Goal: Task Accomplishment & Management: Complete application form

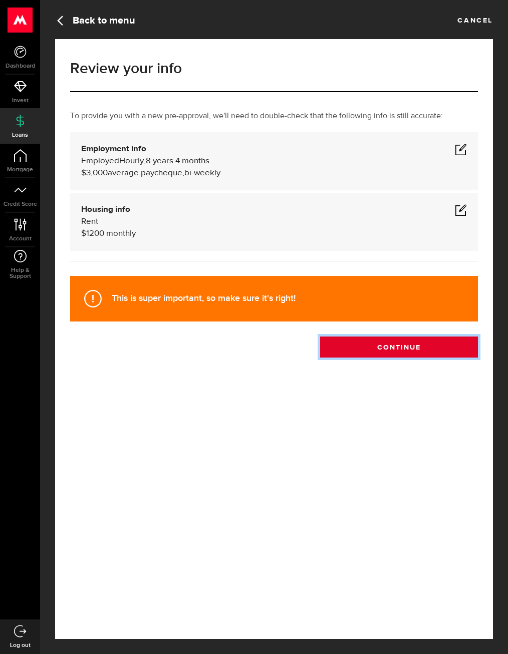
click at [391, 351] on button "Continue" at bounding box center [399, 346] width 158 height 21
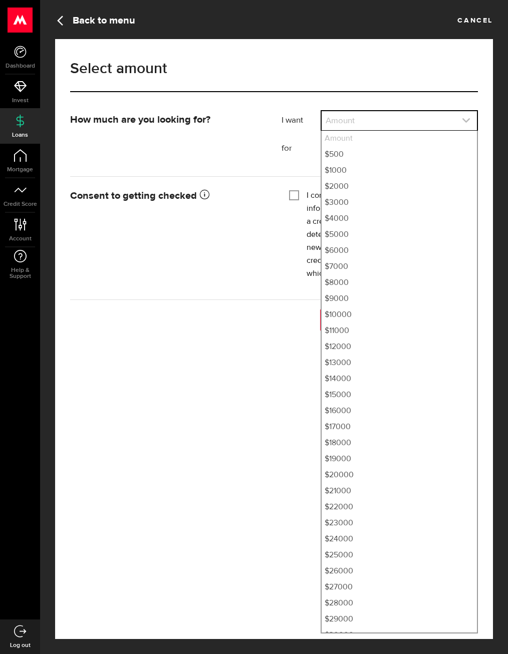
click at [394, 124] on link "expand select" at bounding box center [398, 120] width 155 height 19
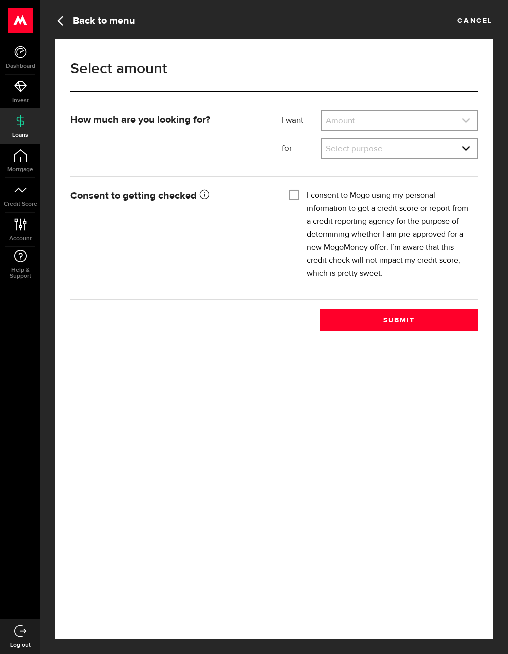
click at [394, 124] on link "expand select" at bounding box center [398, 120] width 155 height 19
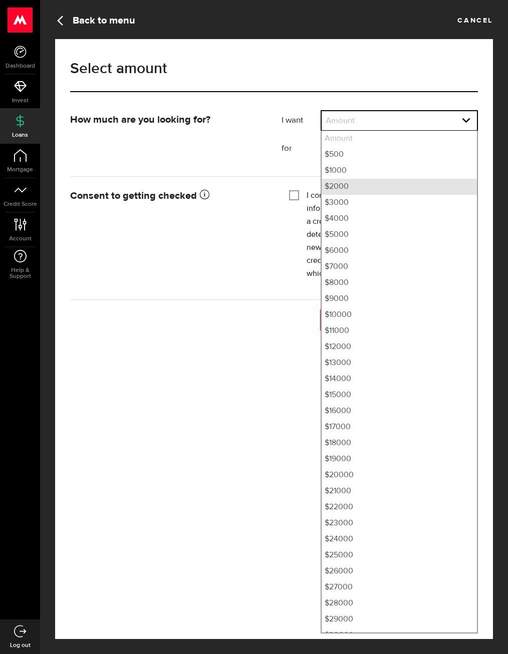
click at [381, 186] on li "$2000" at bounding box center [398, 187] width 155 height 16
select select "2000"
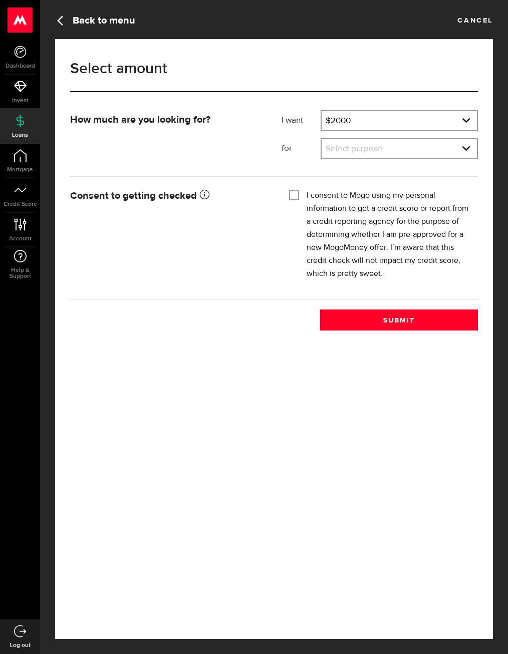
click at [392, 161] on div "I want Amount How much credit would you like? $2000 Amount $500 $1000 $2000 $30…" at bounding box center [379, 138] width 211 height 56
click at [389, 151] on link "expand select" at bounding box center [398, 148] width 155 height 19
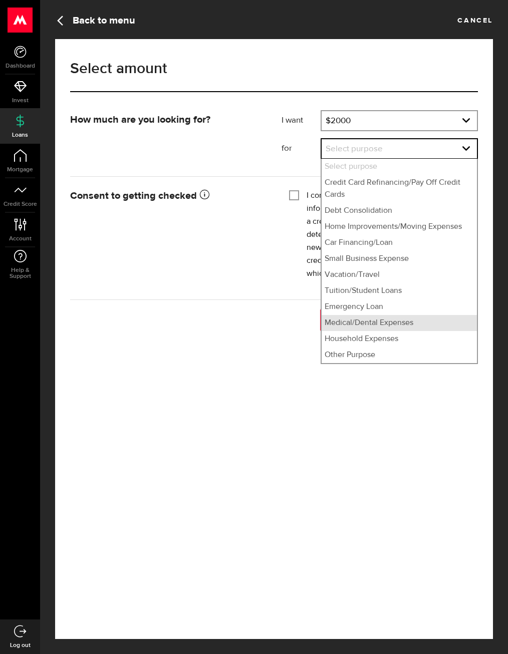
click at [380, 329] on li "Medical/Dental Expenses" at bounding box center [398, 323] width 155 height 16
select select "Medical/Dental Expenses"
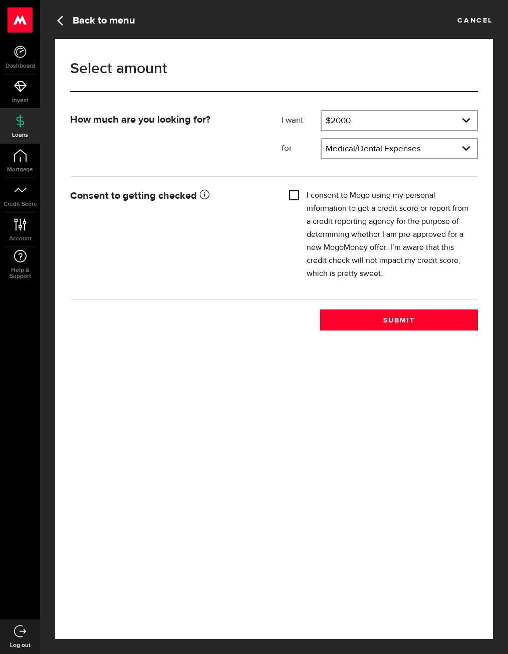
click at [293, 198] on input "I consent to Mogo using my personal information to get a credit score or report…" at bounding box center [294, 194] width 10 height 10
checkbox input "true"
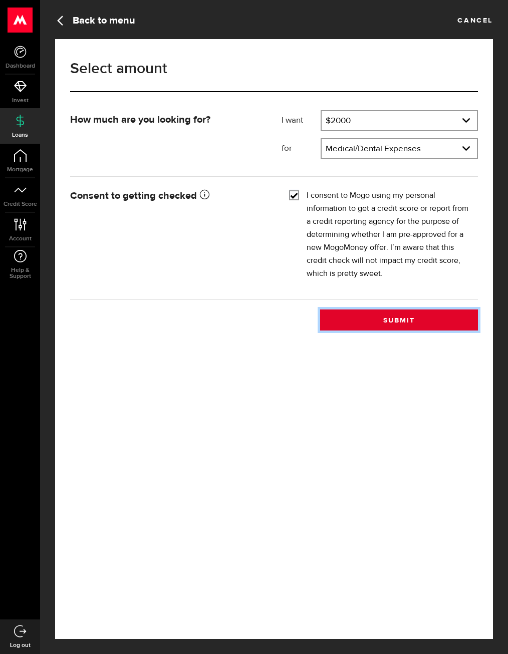
click at [367, 321] on button "Submit" at bounding box center [399, 319] width 158 height 21
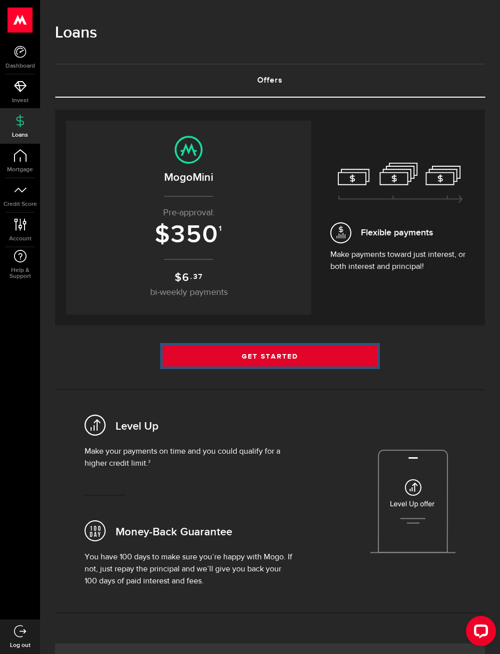
click at [265, 356] on link "Get Started" at bounding box center [270, 355] width 215 height 21
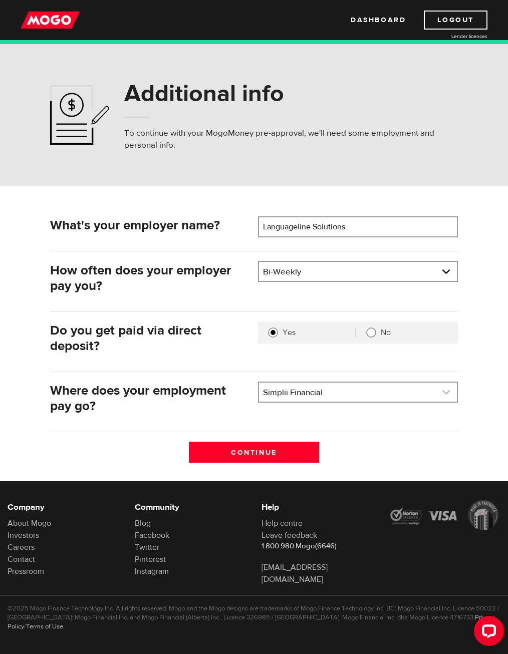
click at [319, 392] on link at bounding box center [358, 392] width 198 height 19
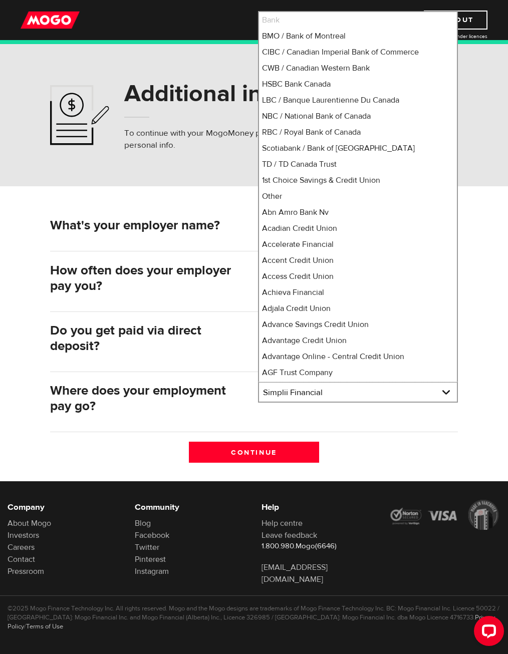
click at [322, 23] on li "Bank" at bounding box center [358, 20] width 198 height 16
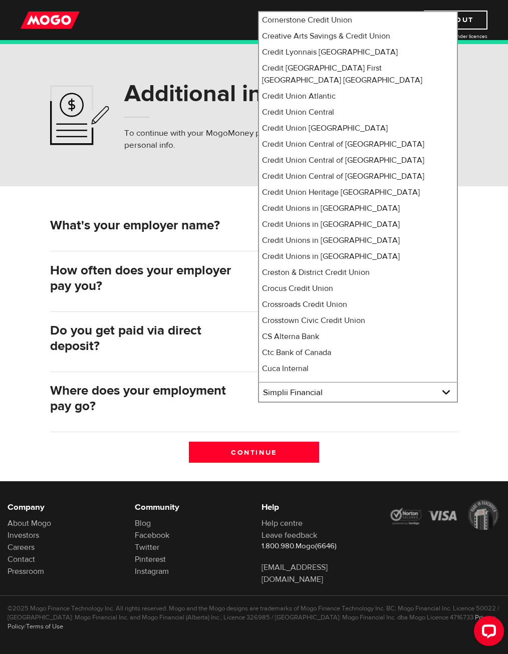
scroll to position [5399, 0]
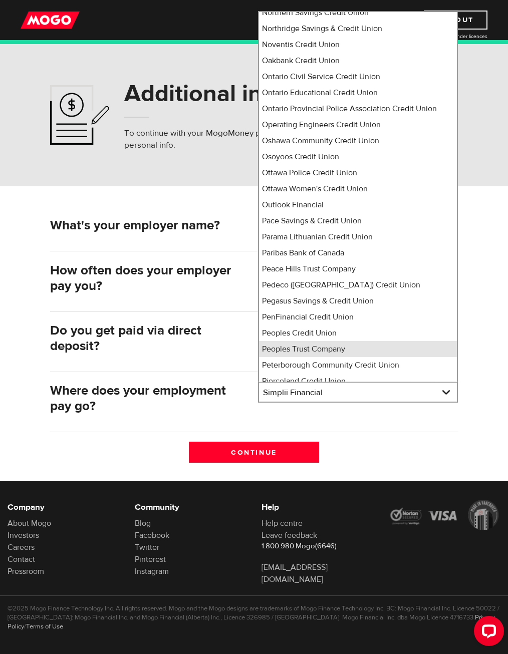
click at [357, 341] on li "Peoples Trust Company" at bounding box center [358, 349] width 198 height 16
select select "350"
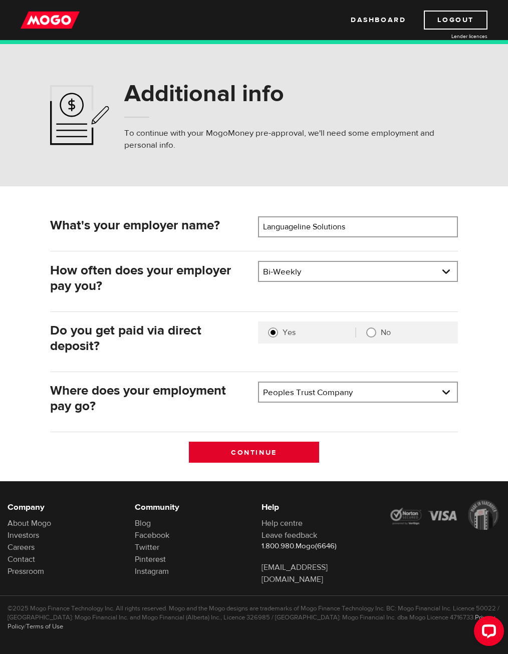
click at [280, 452] on input "Continue" at bounding box center [254, 452] width 131 height 21
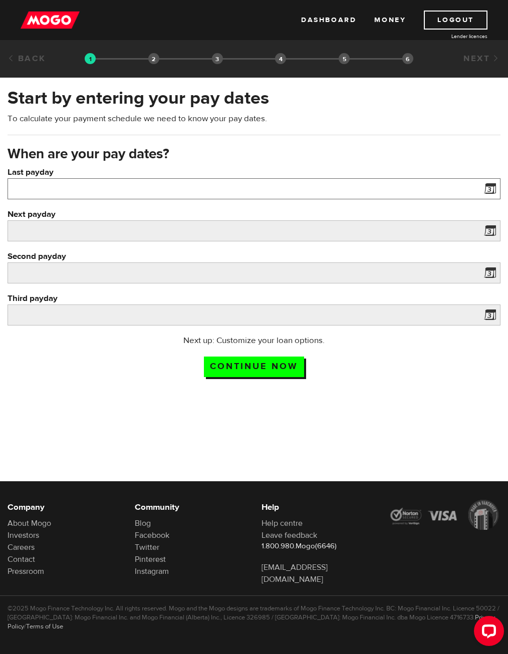
click at [242, 183] on input "Last payday" at bounding box center [254, 188] width 493 height 21
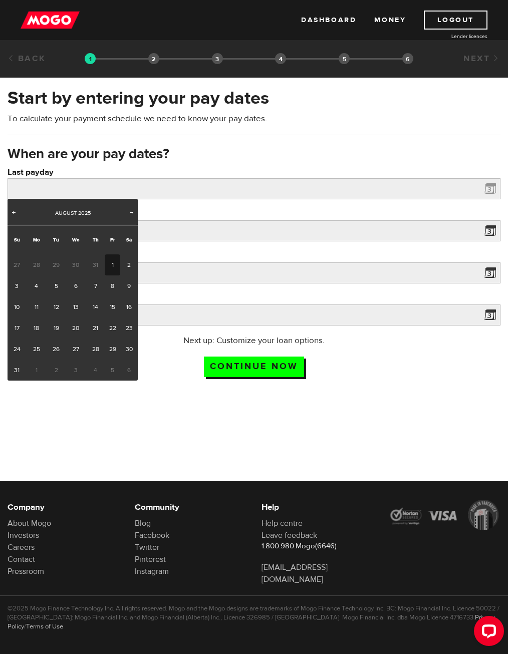
click at [119, 266] on link "1" at bounding box center [113, 264] width 16 height 21
type input "2025/08/01"
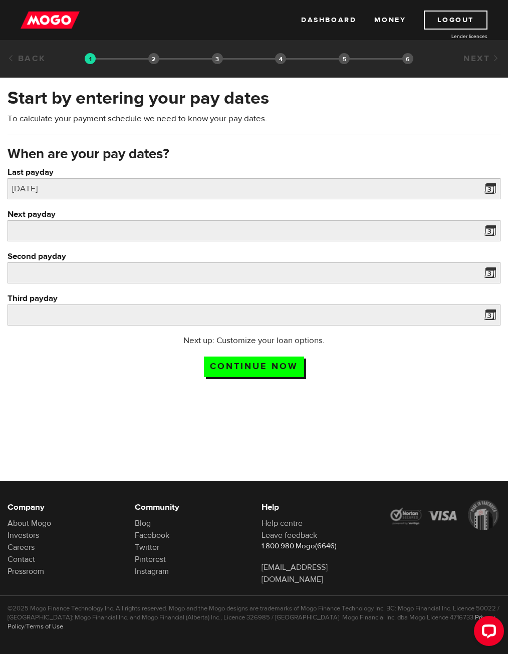
click at [488, 229] on span at bounding box center [487, 232] width 15 height 16
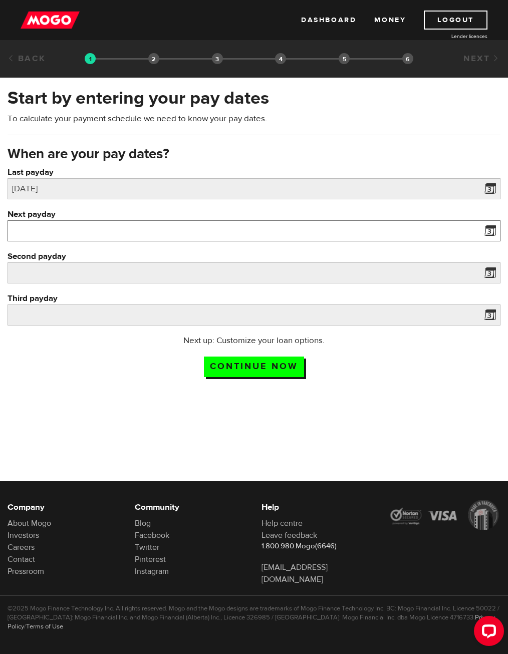
click at [262, 236] on input "Next payday" at bounding box center [254, 230] width 493 height 21
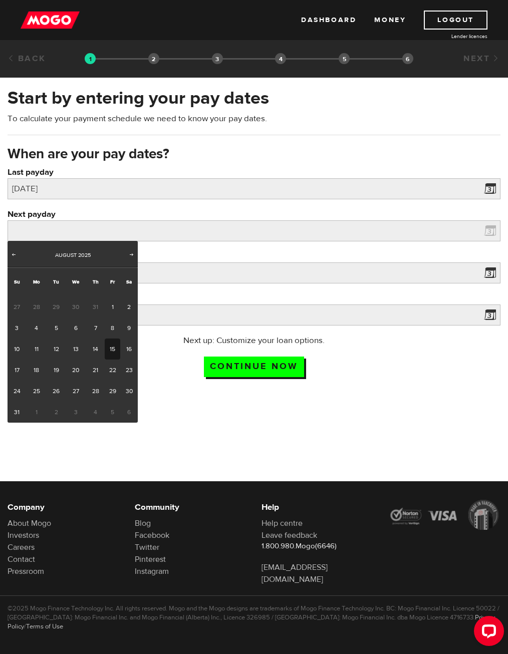
click at [118, 347] on link "15" at bounding box center [113, 348] width 16 height 21
type input "2025/08/15"
type input "2025/8/29"
type input "2025/9/12"
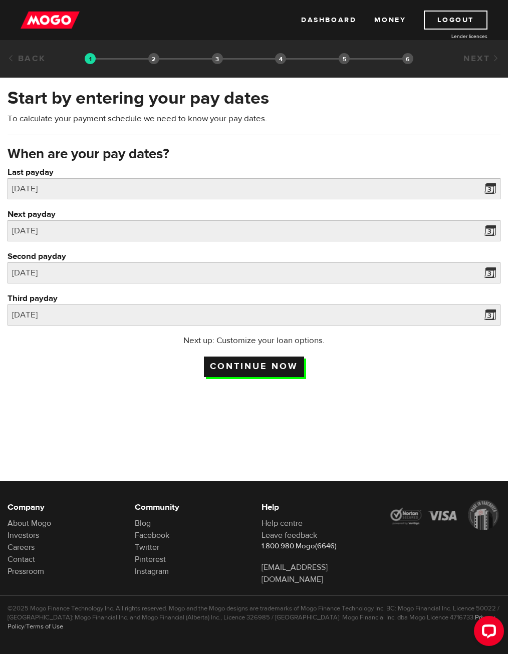
click at [265, 367] on input "Continue now" at bounding box center [254, 367] width 100 height 21
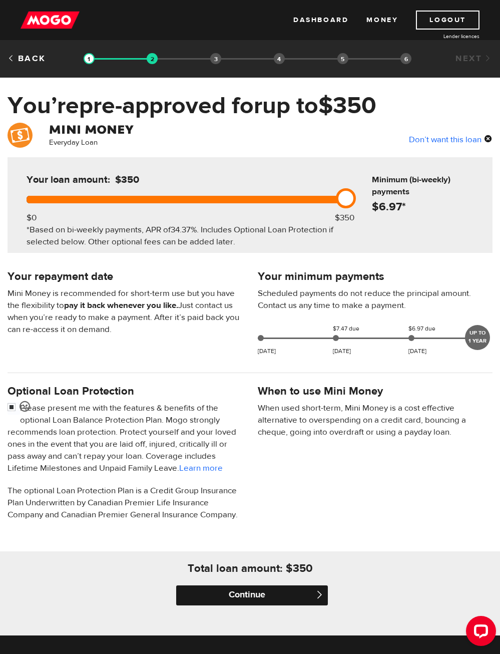
click at [276, 597] on input "Continue" at bounding box center [252, 595] width 152 height 20
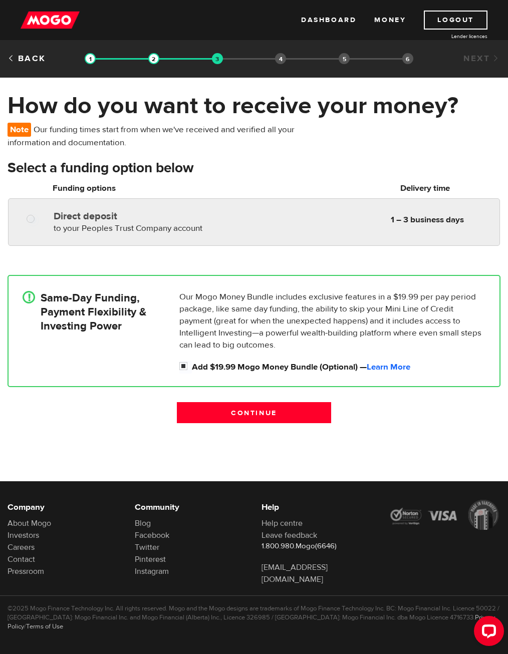
radio input "true"
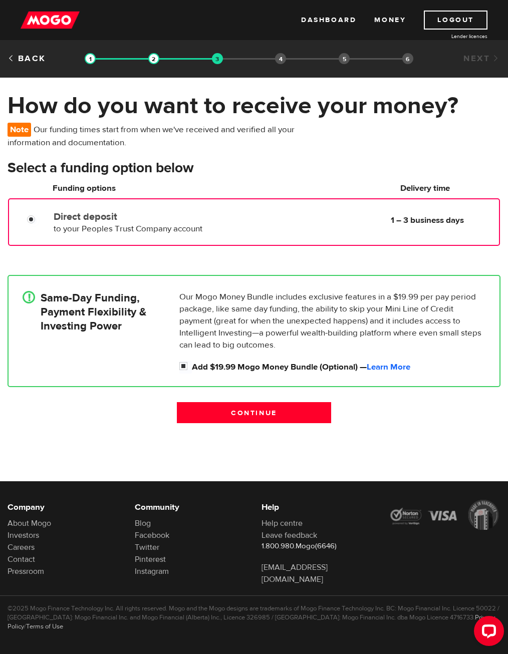
click at [25, 219] on div at bounding box center [34, 220] width 49 height 13
click at [183, 365] on input "Add $19.99 Mogo Money Bundle (Optional) — Learn More" at bounding box center [185, 367] width 13 height 13
checkbox input "false"
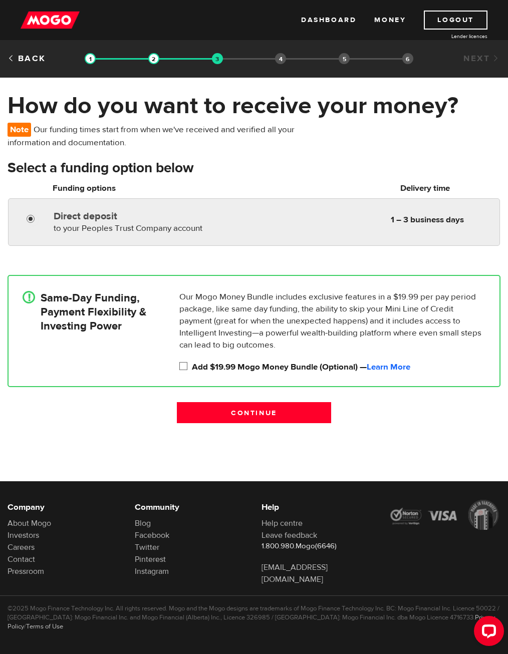
radio input "true"
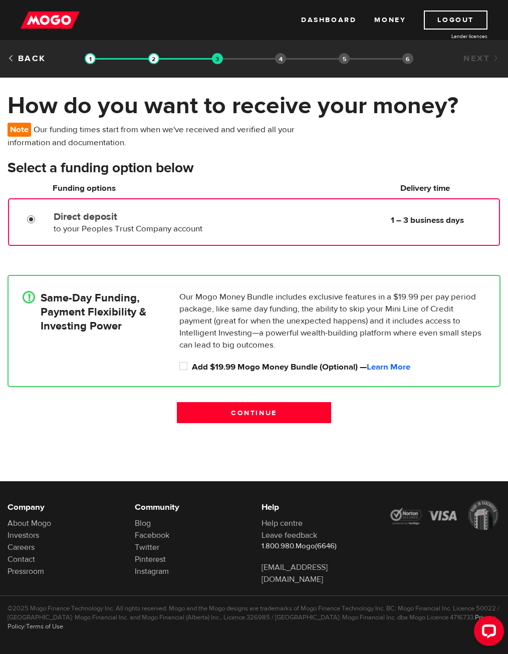
click at [33, 222] on input "Direct deposit" at bounding box center [33, 220] width 13 height 13
click at [26, 302] on div "!" at bounding box center [29, 297] width 13 height 13
click at [274, 415] on input "Continue" at bounding box center [254, 412] width 154 height 21
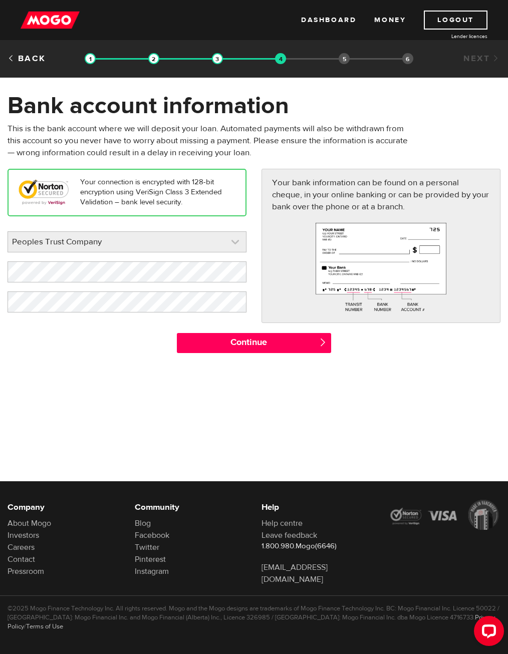
scroll to position [5506, 0]
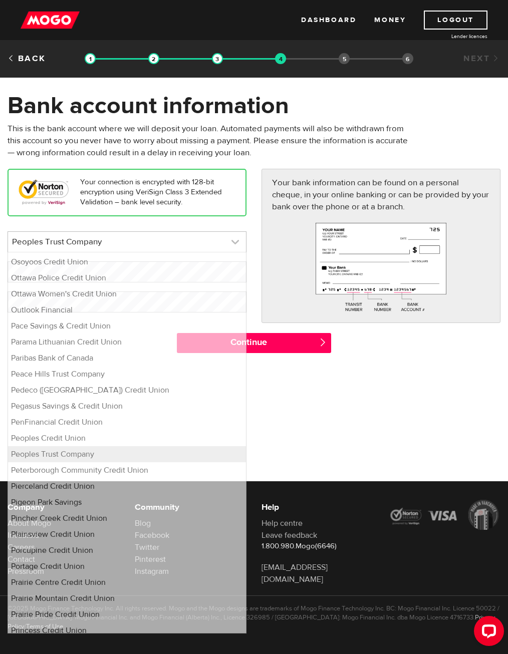
click at [231, 244] on link at bounding box center [127, 242] width 238 height 20
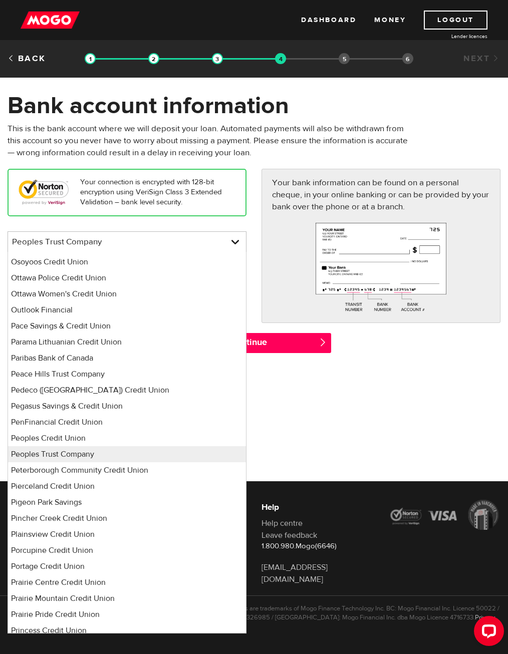
click at [269, 281] on div "Your bank information can be found on a personal cheque, in your online banking…" at bounding box center [380, 246] width 239 height 154
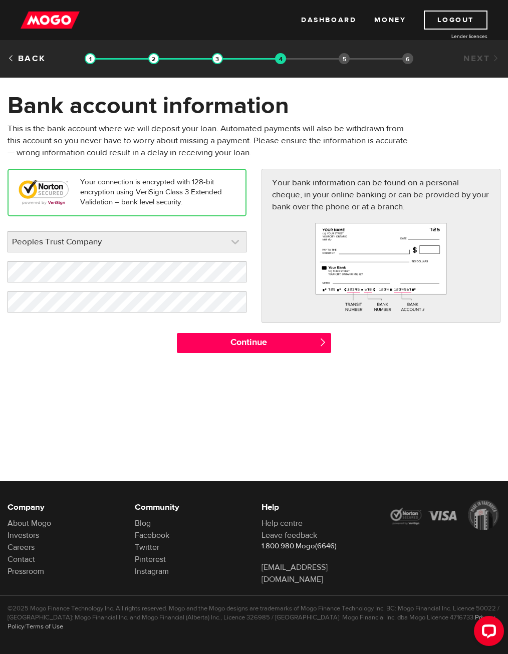
click at [231, 243] on link at bounding box center [127, 242] width 238 height 20
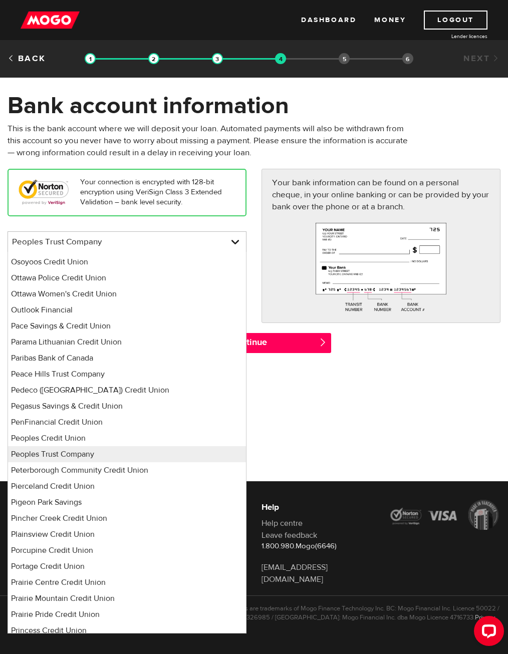
click at [252, 256] on div "Your connection is encrypted with 128-bit encryption using VeriSign Class 3 Ext…" at bounding box center [127, 245] width 254 height 153
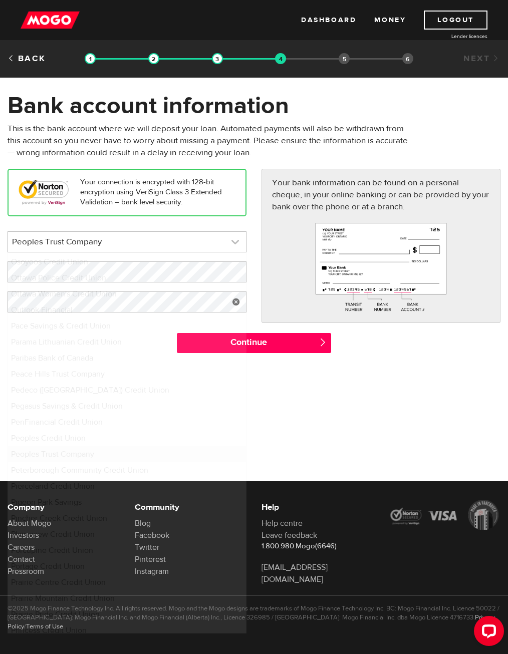
click at [233, 238] on link at bounding box center [127, 242] width 238 height 20
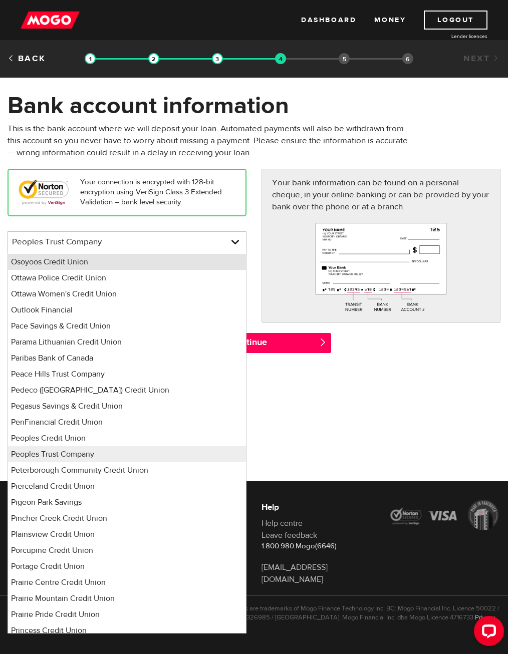
scroll to position [5496, 0]
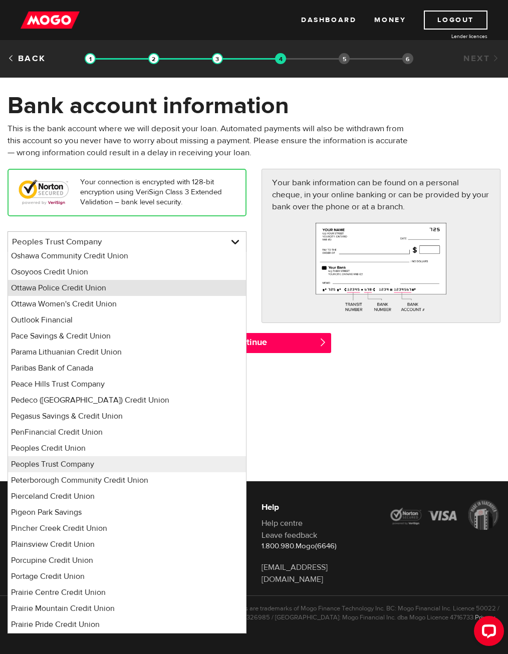
click at [202, 280] on li "Ottawa Police Credit Union" at bounding box center [127, 288] width 238 height 16
select select "339"
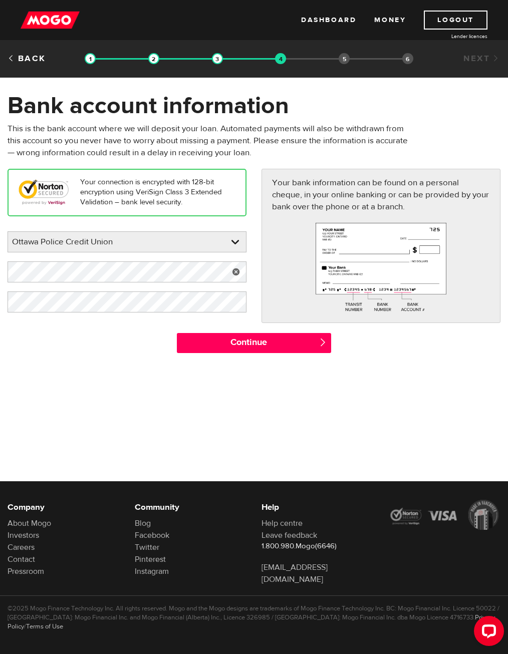
click at [238, 270] on link at bounding box center [236, 271] width 21 height 21
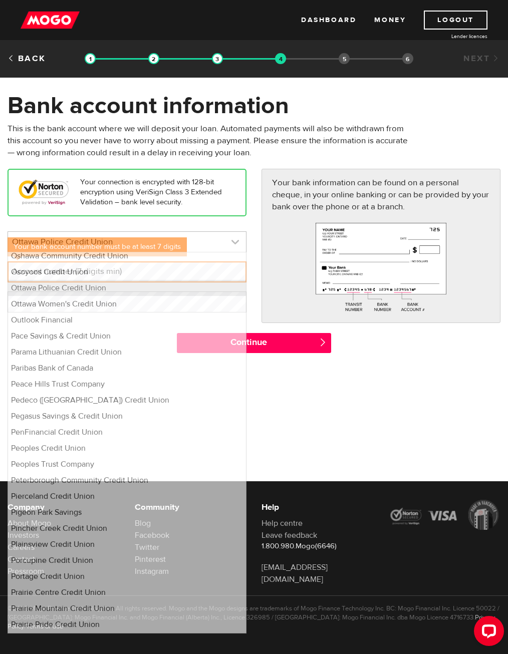
scroll to position [5329, 0]
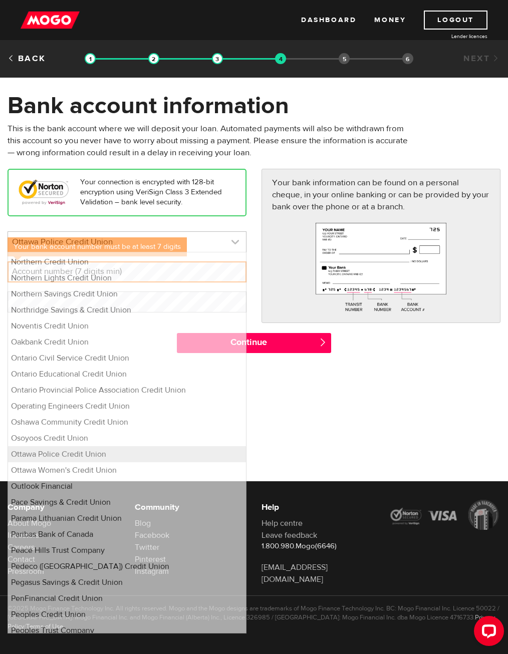
click at [236, 245] on link at bounding box center [127, 242] width 238 height 20
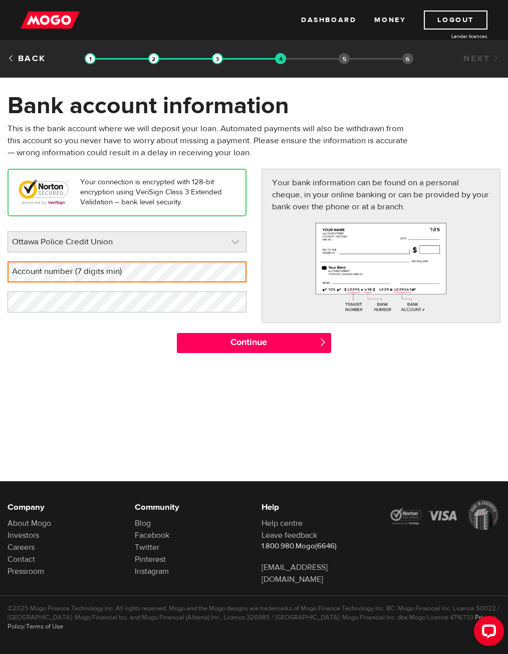
click at [236, 245] on link at bounding box center [127, 242] width 238 height 20
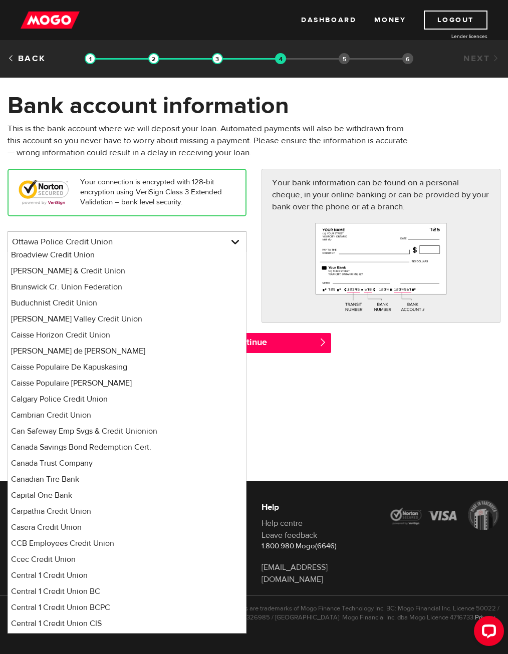
scroll to position [1001, 0]
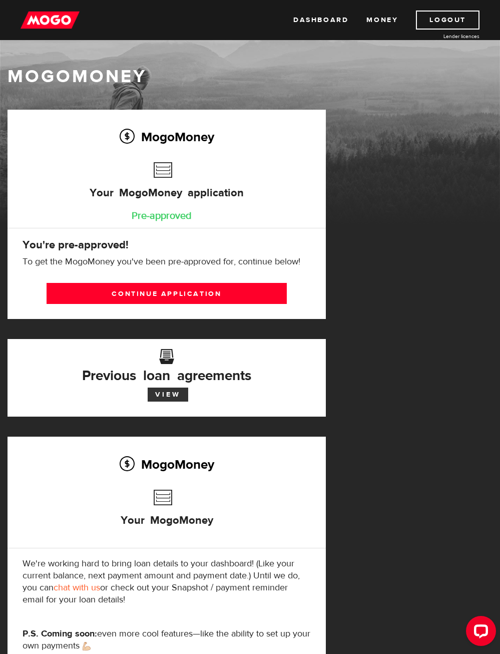
click at [168, 395] on link "View" at bounding box center [168, 395] width 41 height 14
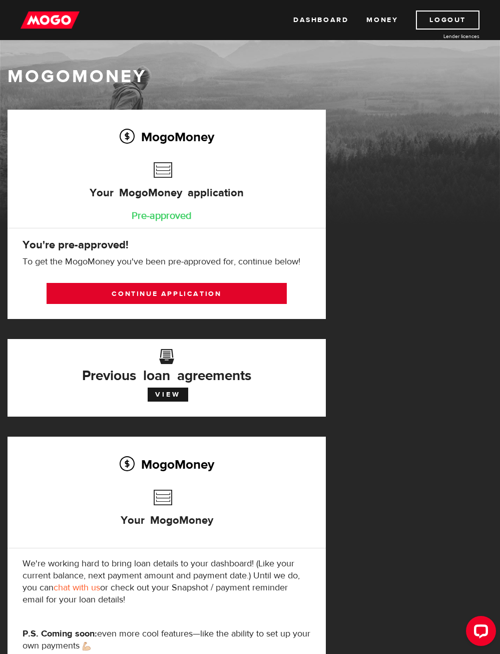
click at [227, 287] on link "Continue application" at bounding box center [167, 293] width 240 height 21
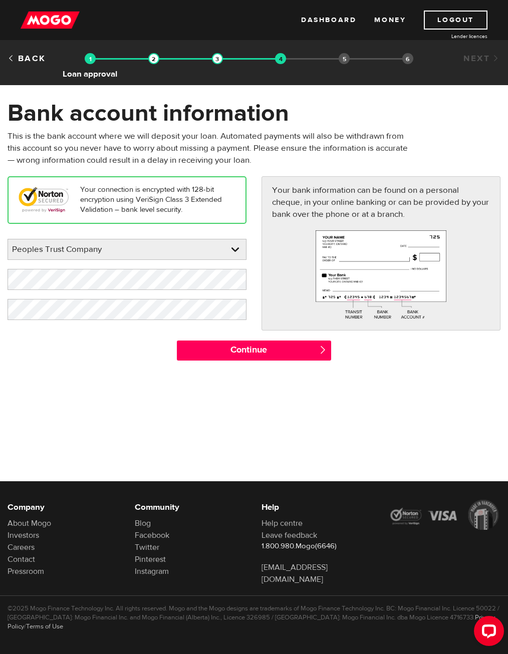
click at [88, 59] on img at bounding box center [90, 58] width 11 height 11
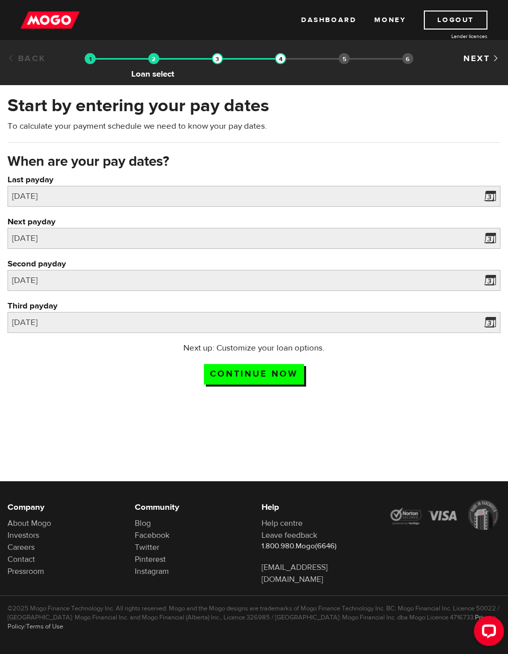
click at [149, 57] on img at bounding box center [153, 58] width 11 height 11
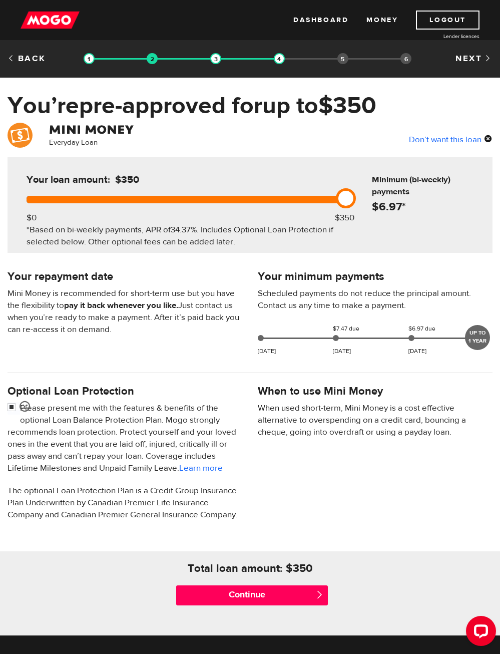
click at [347, 195] on link at bounding box center [346, 198] width 20 height 20
drag, startPoint x: 347, startPoint y: 195, endPoint x: 479, endPoint y: 180, distance: 133.0
click at [479, 180] on div "Your loan amount: $350 $0 $350 *Based on bi-weekly payments, APR of 34.37% . In…" at bounding box center [250, 205] width 485 height 96
click at [15, 409] on input "checkbox" at bounding box center [14, 408] width 13 height 13
checkbox input "false"
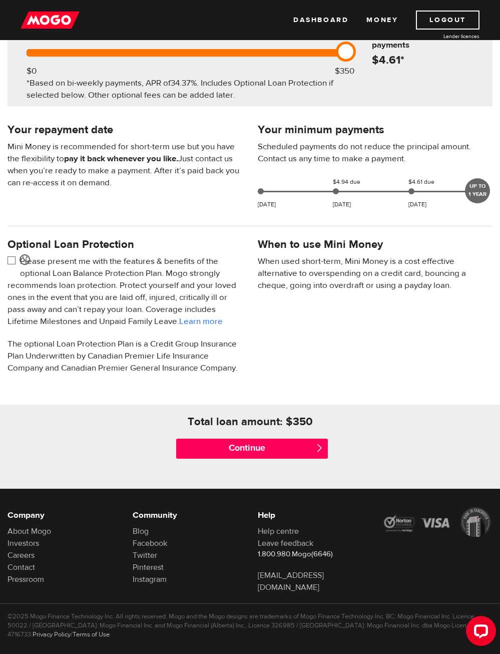
scroll to position [154, 0]
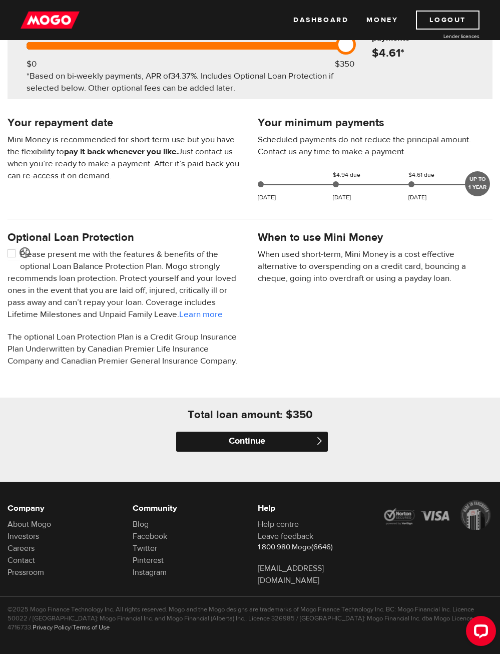
click at [311, 445] on input "Continue" at bounding box center [252, 442] width 152 height 20
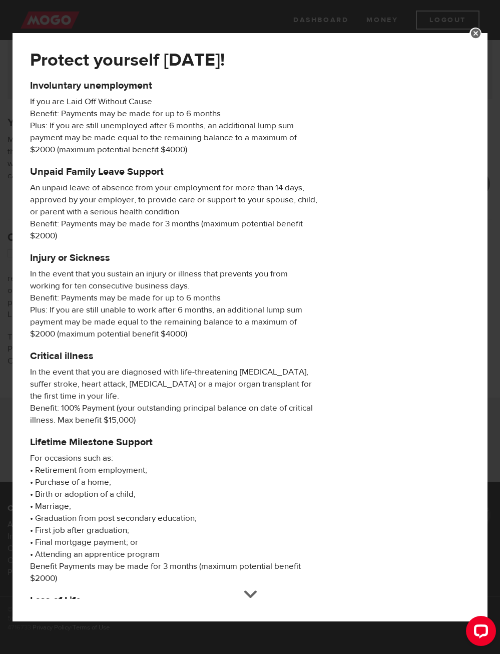
click at [477, 39] on link at bounding box center [476, 34] width 12 height 12
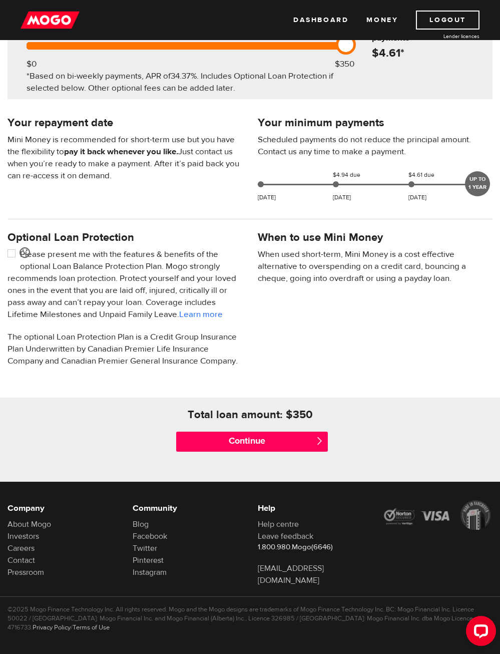
scroll to position [0, 0]
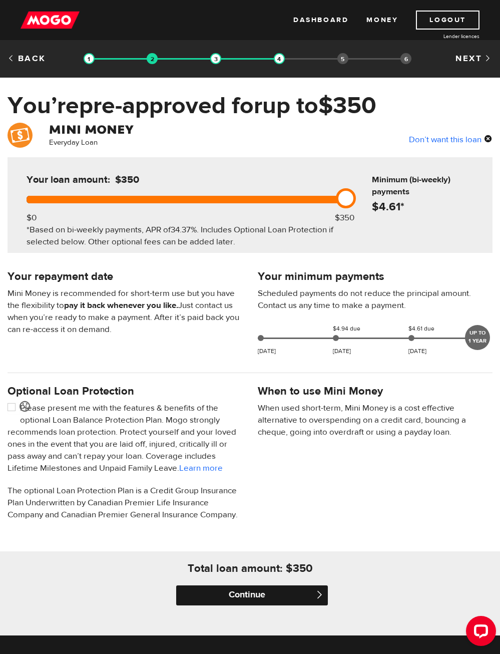
click at [280, 592] on input "Continue" at bounding box center [252, 595] width 152 height 20
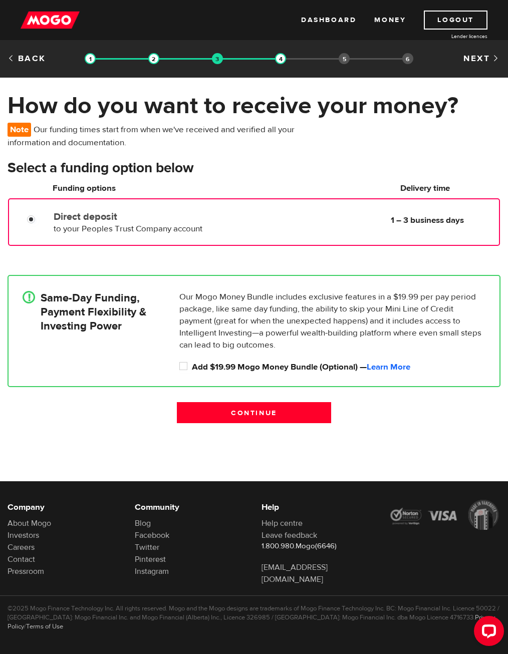
click at [43, 216] on div at bounding box center [34, 220] width 49 height 13
click at [33, 298] on div "!" at bounding box center [29, 297] width 13 height 13
click at [409, 221] on b "1 – 3 business days" at bounding box center [427, 220] width 73 height 11
click at [34, 221] on input "Direct deposit" at bounding box center [33, 220] width 13 height 13
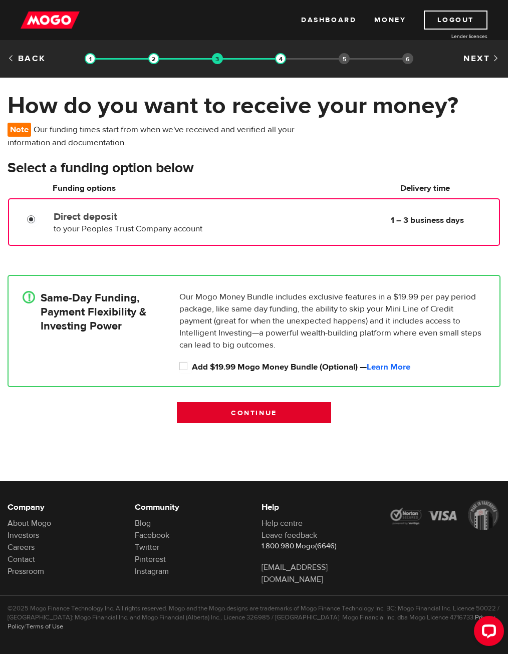
click at [228, 409] on input "Continue" at bounding box center [254, 412] width 154 height 21
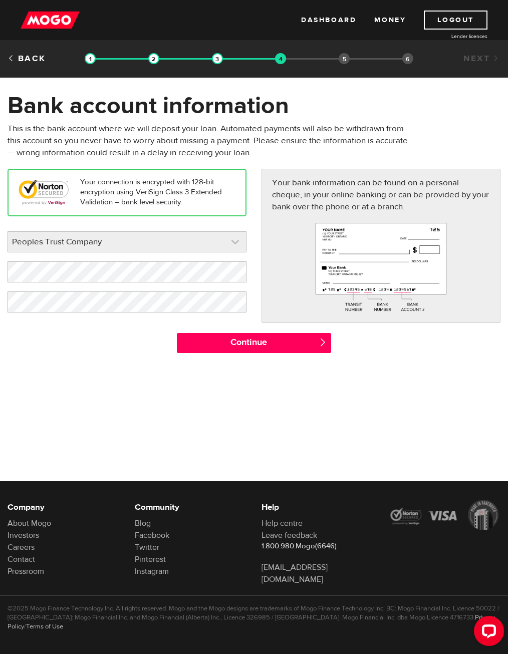
scroll to position [5506, 0]
click at [238, 240] on link at bounding box center [127, 242] width 238 height 20
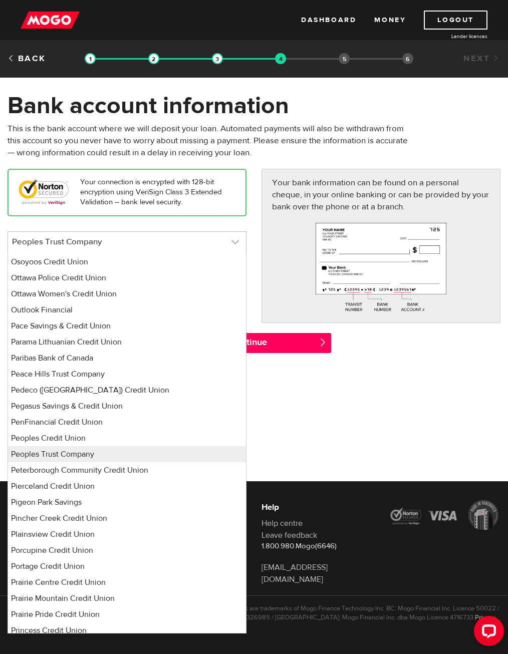
click at [238, 240] on link at bounding box center [127, 242] width 238 height 20
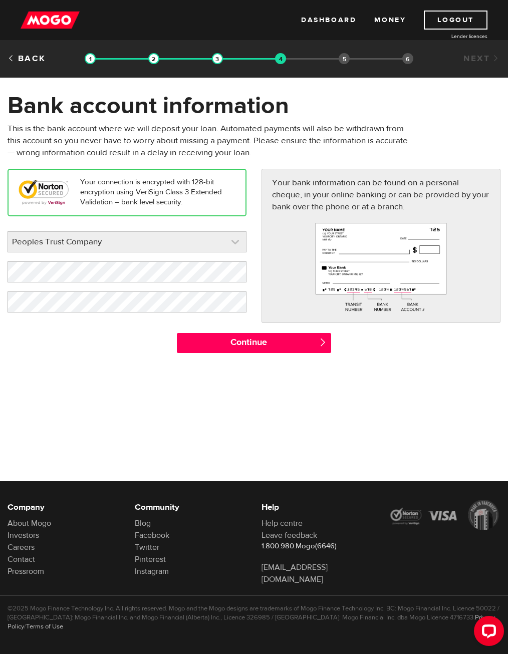
click at [238, 240] on link at bounding box center [127, 242] width 238 height 20
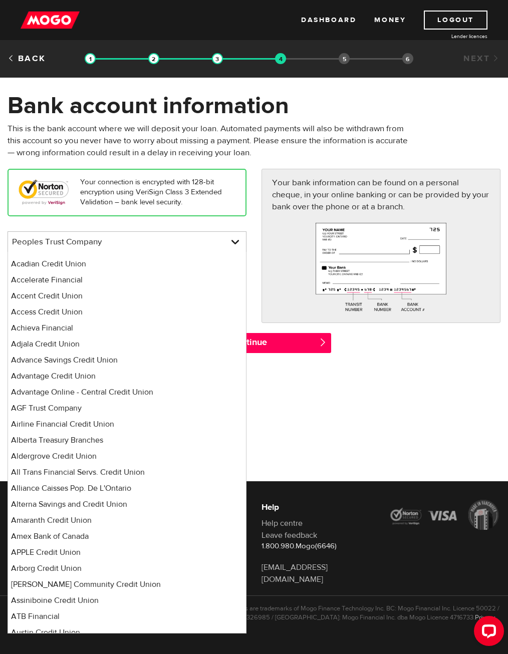
scroll to position [0, 0]
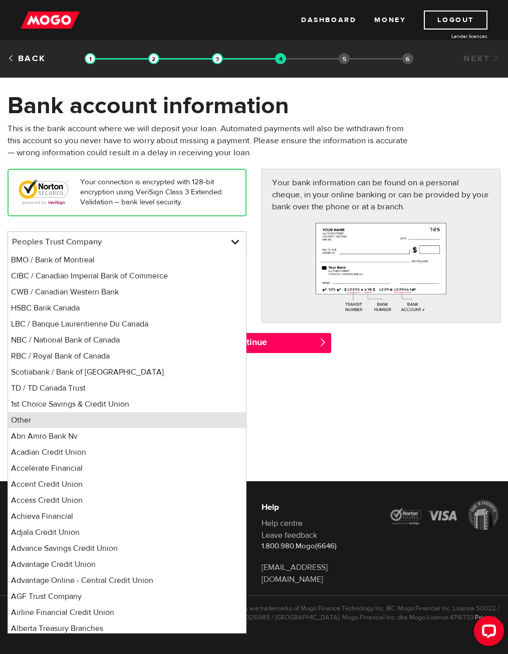
click at [130, 427] on li "Other" at bounding box center [127, 420] width 238 height 16
select select "0"
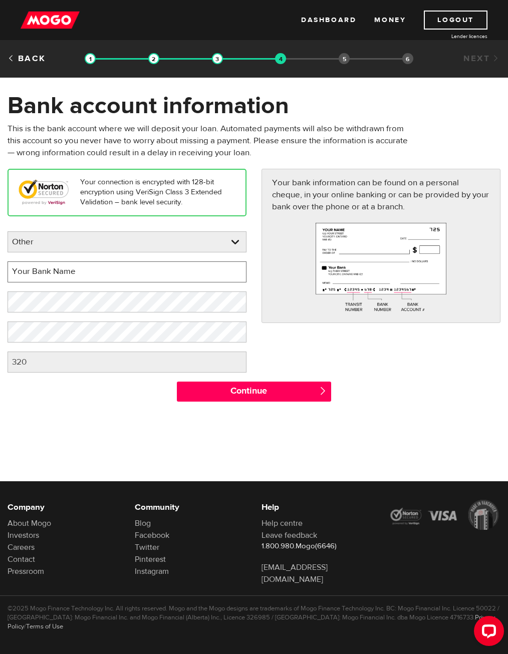
click at [125, 272] on input "Your Bank Name" at bounding box center [127, 271] width 239 height 21
drag, startPoint x: 127, startPoint y: 278, endPoint x: -104, endPoint y: 289, distance: 231.1
click at [0, 289] on html "Dashboard Money Logout Lender licences STEP 4 Loan approval Loan select Funding…" at bounding box center [254, 327] width 508 height 654
type input "KOHO"
click at [239, 301] on link at bounding box center [236, 301] width 21 height 21
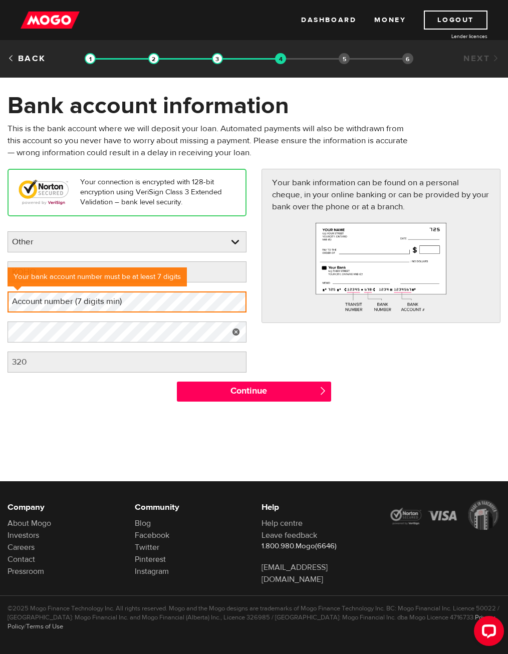
click at [231, 330] on link at bounding box center [236, 331] width 21 height 21
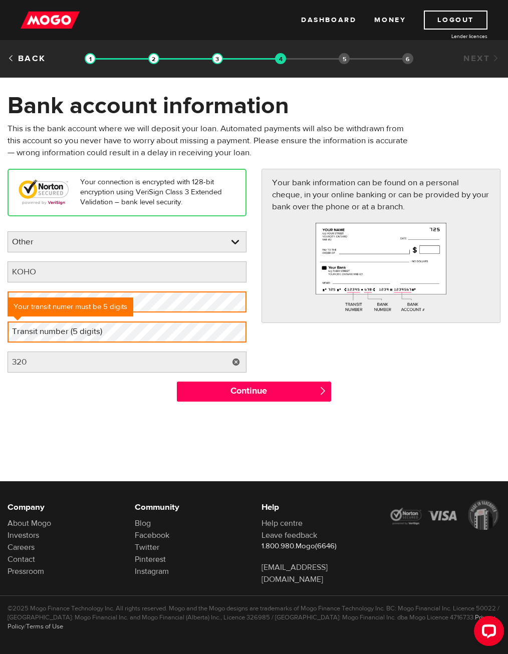
click at [234, 362] on link at bounding box center [236, 361] width 21 height 21
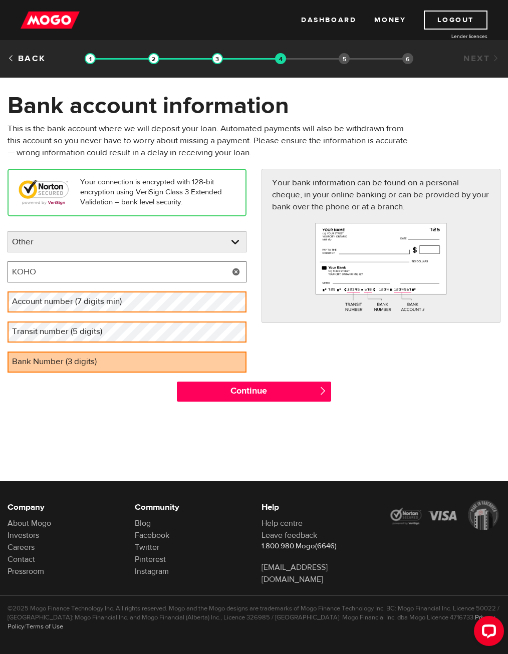
drag, startPoint x: 215, startPoint y: 269, endPoint x: -117, endPoint y: 273, distance: 331.5
click at [0, 273] on html "Dashboard Money Logout Lender licences STEP 4 Loan approval Loan select Funding…" at bounding box center [254, 327] width 508 height 654
type input "Pc financial"
click at [81, 303] on label "Account number (7 digits min)" at bounding box center [75, 301] width 135 height 21
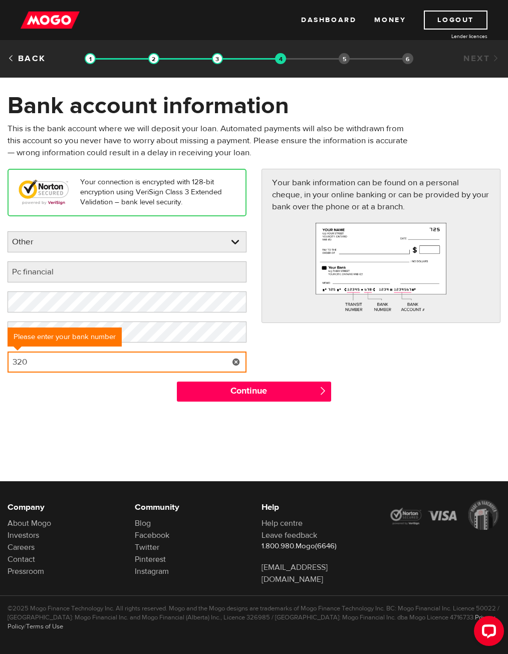
type input "320"
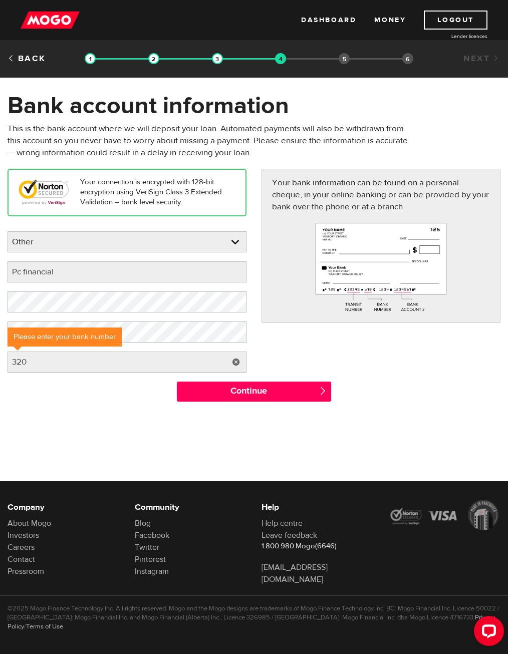
click at [326, 344] on div "Your connection is encrypted with 128-bit encryption using VeriSign Class 3 Ext…" at bounding box center [254, 275] width 508 height 213
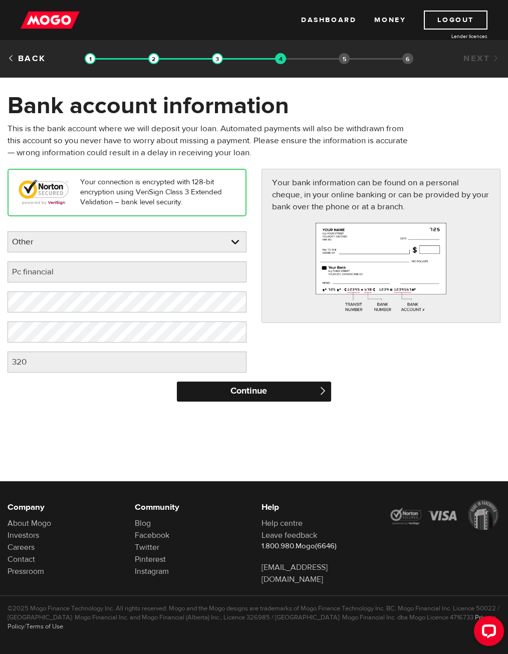
click at [231, 395] on input "Continue" at bounding box center [254, 392] width 154 height 20
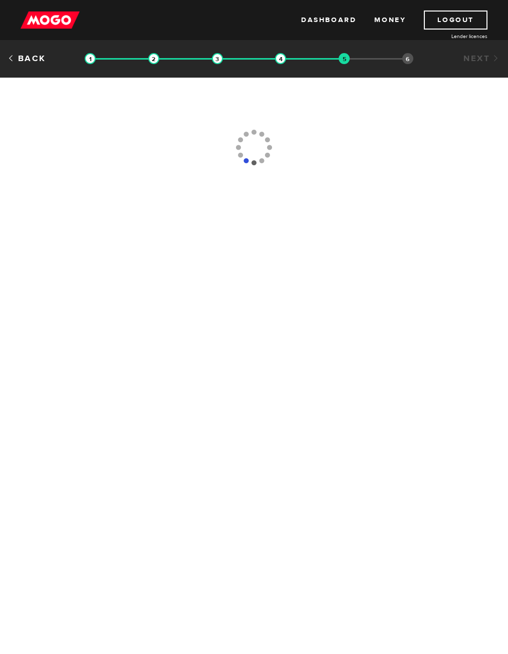
type input "[PHONE_NUMBER]"
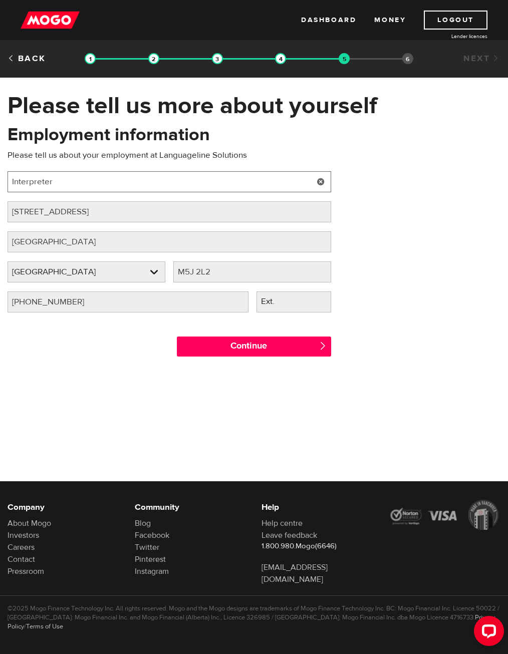
drag, startPoint x: 94, startPoint y: 181, endPoint x: -78, endPoint y: 189, distance: 172.0
click at [0, 189] on html "Dashboard Money Logout Lender licences STEP 5 Loan approval Loan select Funding…" at bounding box center [254, 327] width 508 height 654
type input "Bartender"
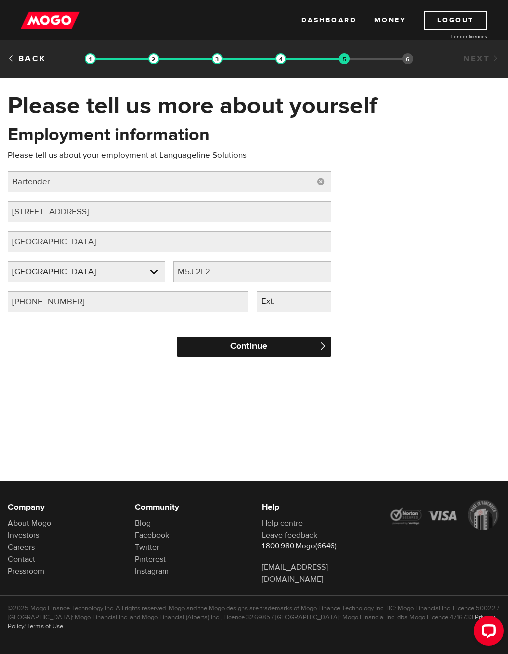
click at [259, 345] on input "Continue" at bounding box center [254, 346] width 154 height 20
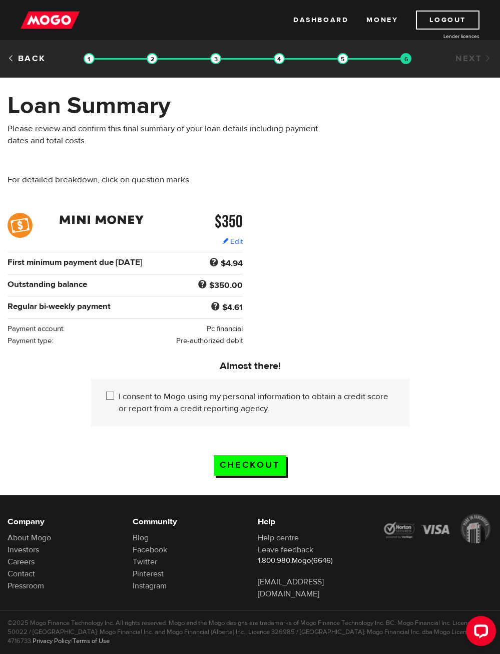
click at [111, 396] on input "I consent to Mogo using my personal information to obtain a credit score or rep…" at bounding box center [112, 397] width 13 height 13
checkbox input "true"
click at [252, 463] on input "Checkout" at bounding box center [250, 465] width 72 height 21
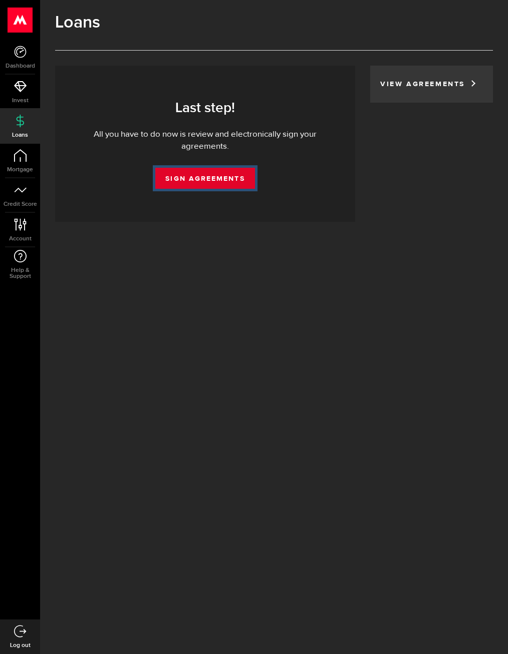
click at [234, 182] on link "Sign Agreements" at bounding box center [204, 178] width 99 height 21
click at [225, 181] on link "Sign Agreements" at bounding box center [204, 178] width 99 height 21
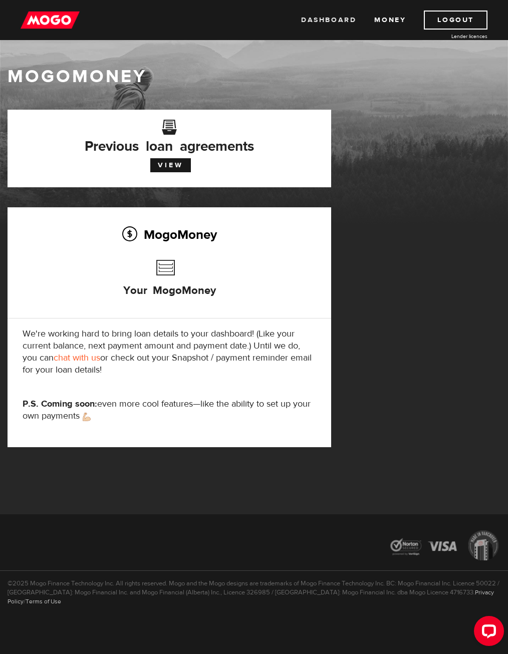
click at [323, 24] on link "Dashboard" at bounding box center [328, 20] width 55 height 19
click at [172, 168] on link "View" at bounding box center [170, 165] width 41 height 14
